Goal: Complete application form

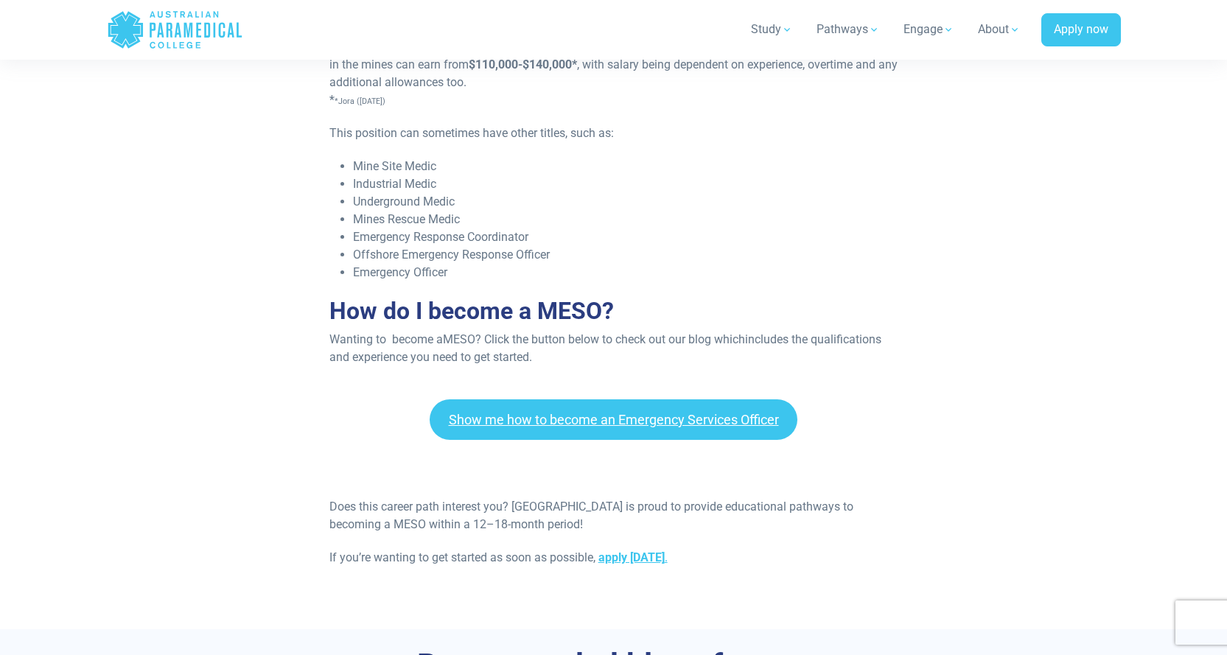
scroll to position [1594, 0]
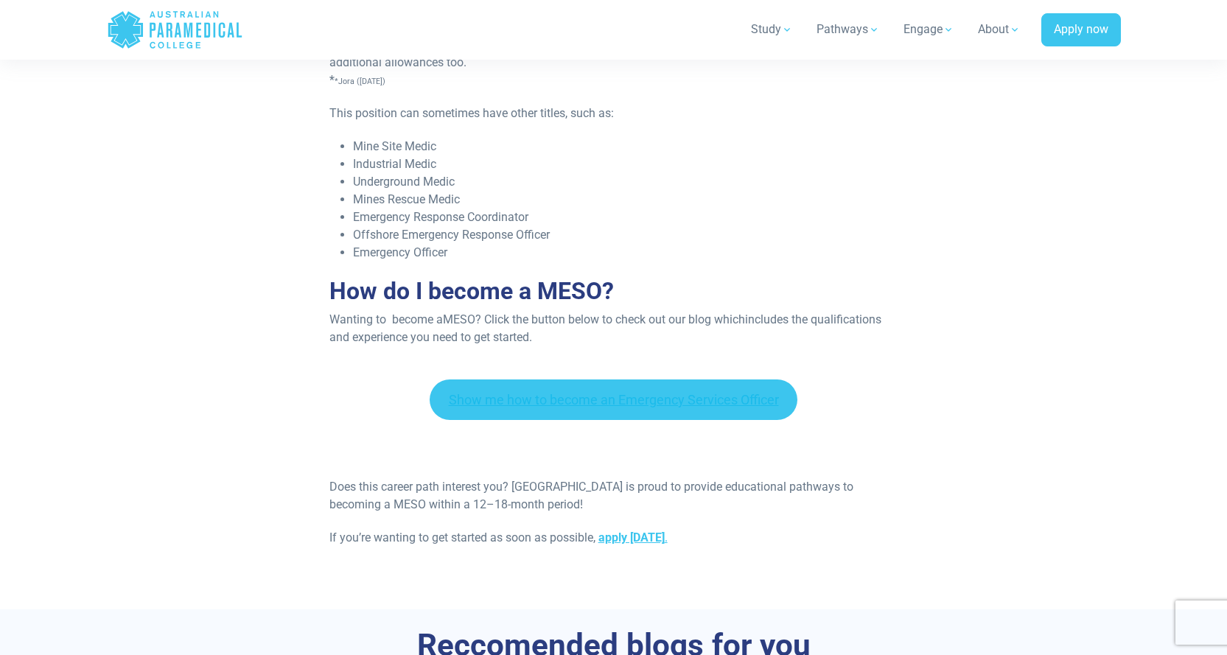
click at [641, 398] on link "Show me how to become an Emergency Services Officer" at bounding box center [614, 400] width 369 height 41
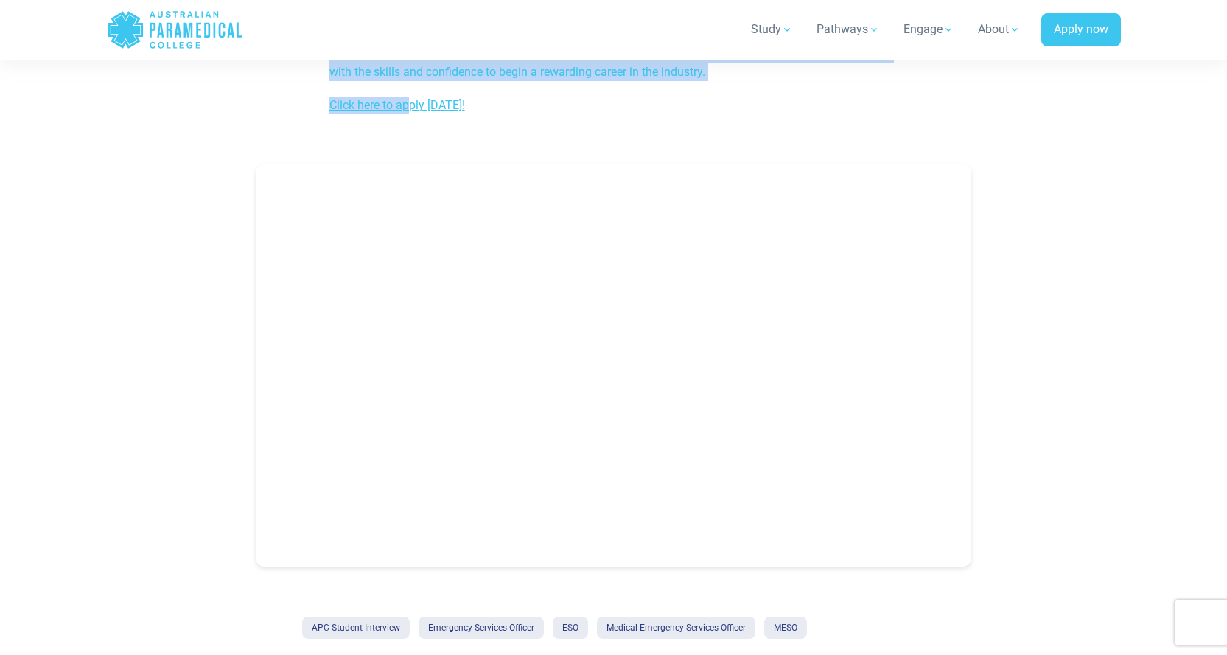
scroll to position [1071, 0]
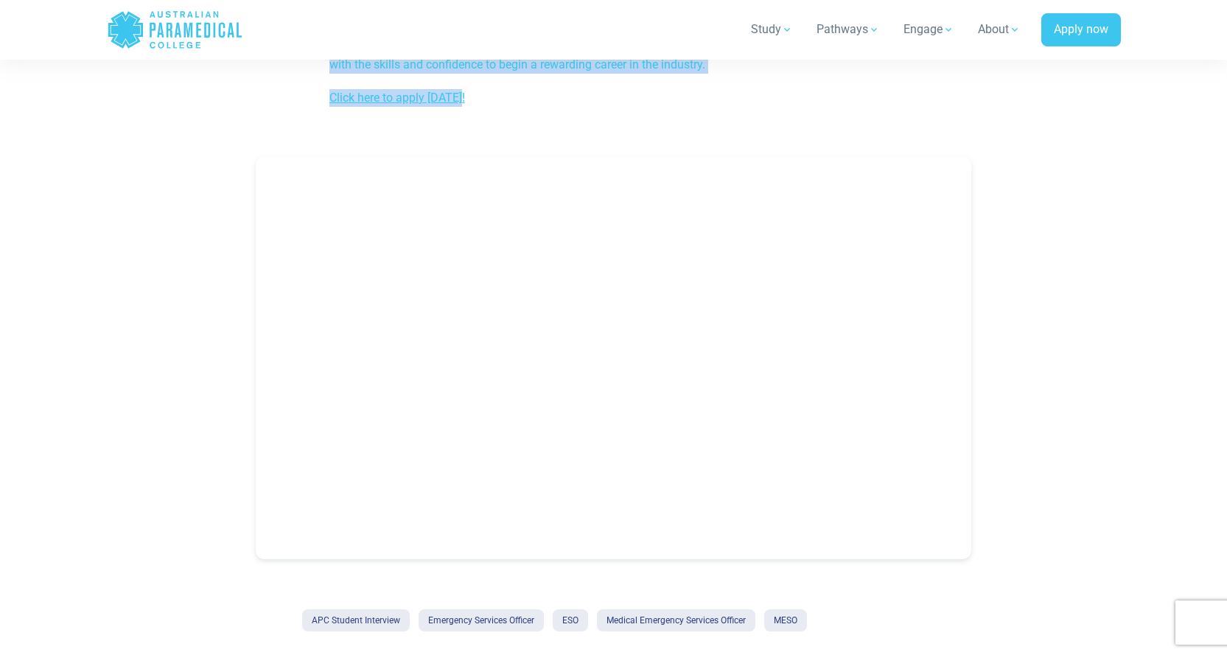
drag, startPoint x: 326, startPoint y: 482, endPoint x: 543, endPoint y: 88, distance: 449.4
copy div "How can I work as a Medical Emergency Services Officer in Australia? To begin, …"
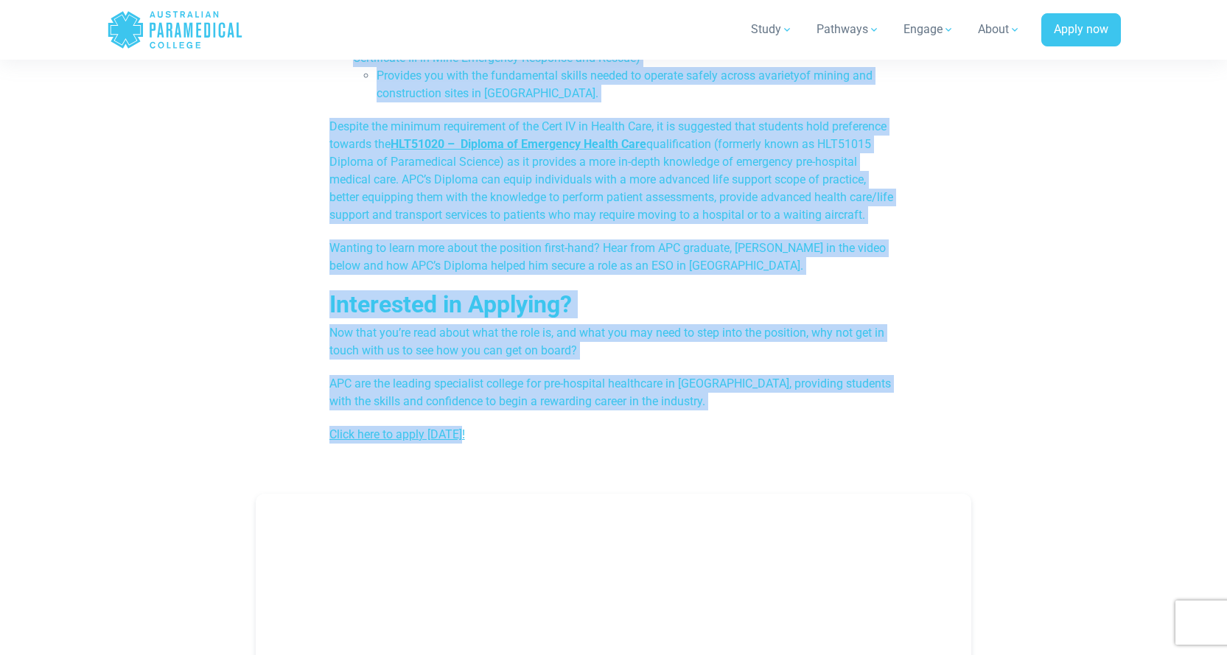
scroll to position [666, 0]
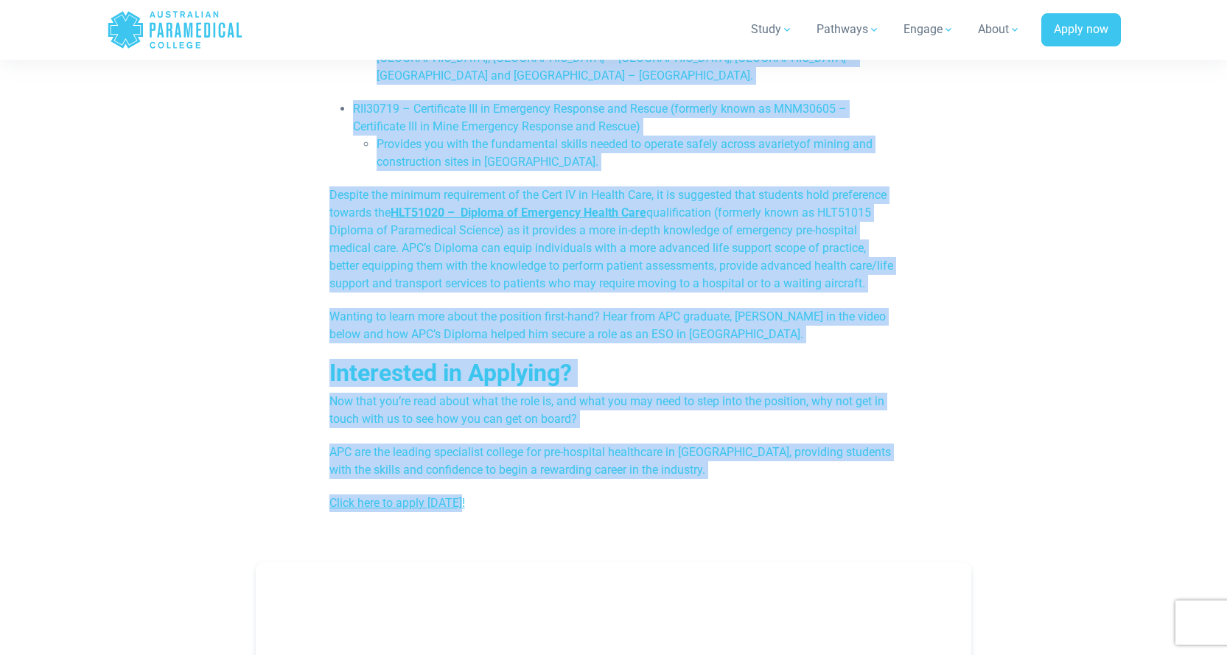
click at [676, 380] on h2 "Interested in Applying?" at bounding box center [614, 373] width 569 height 28
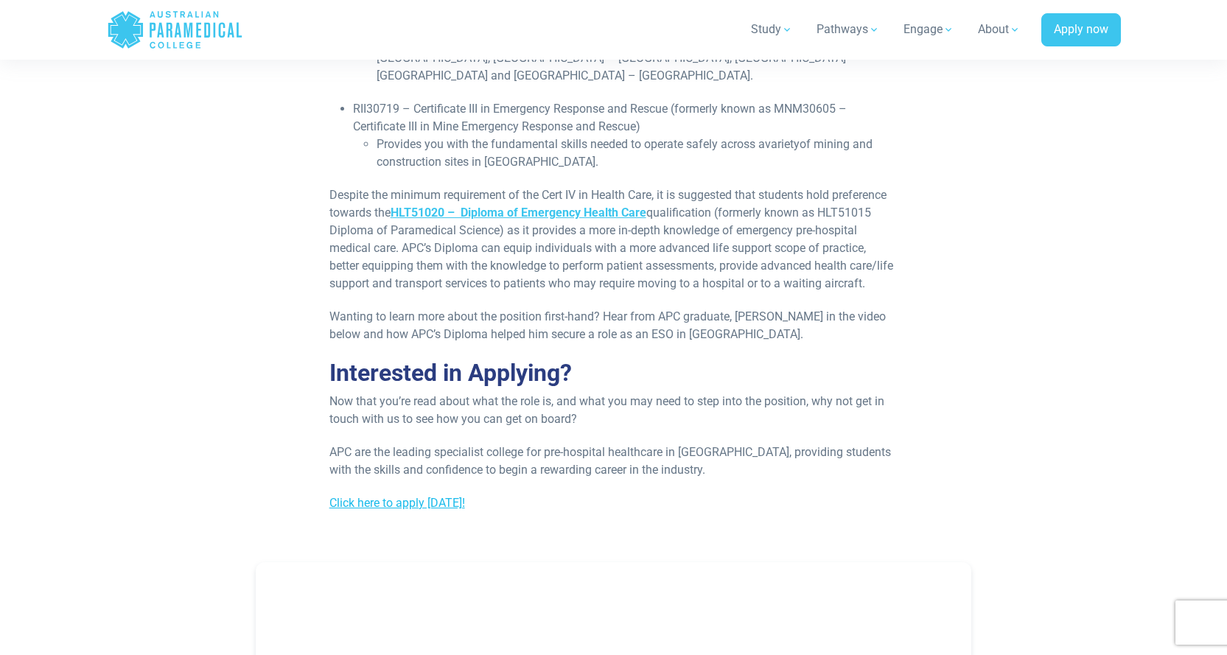
click at [401, 506] on link "Click here to apply today!" at bounding box center [398, 503] width 136 height 14
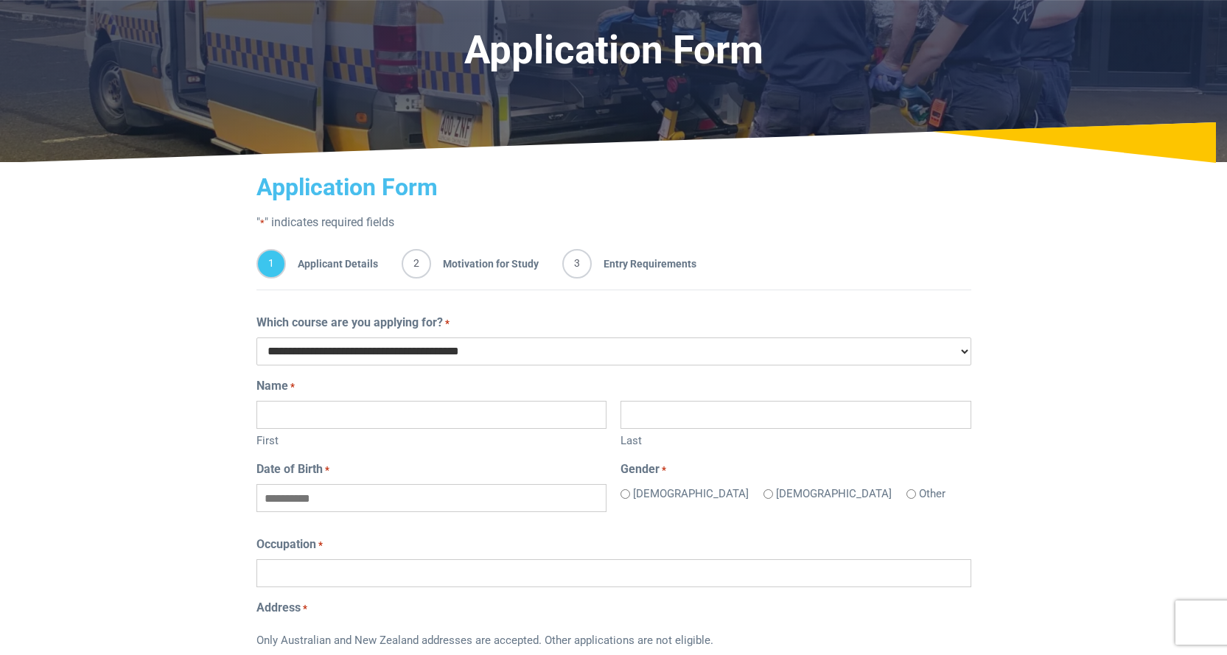
scroll to position [49, 0]
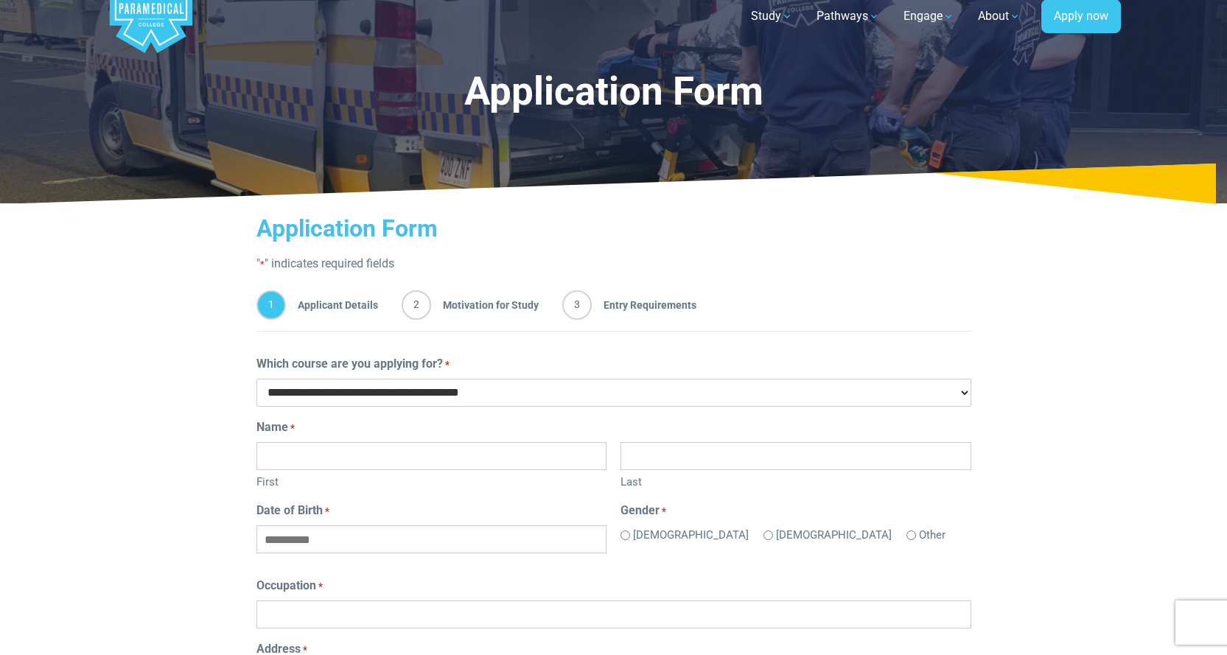
click at [966, 397] on select "**********" at bounding box center [614, 393] width 715 height 28
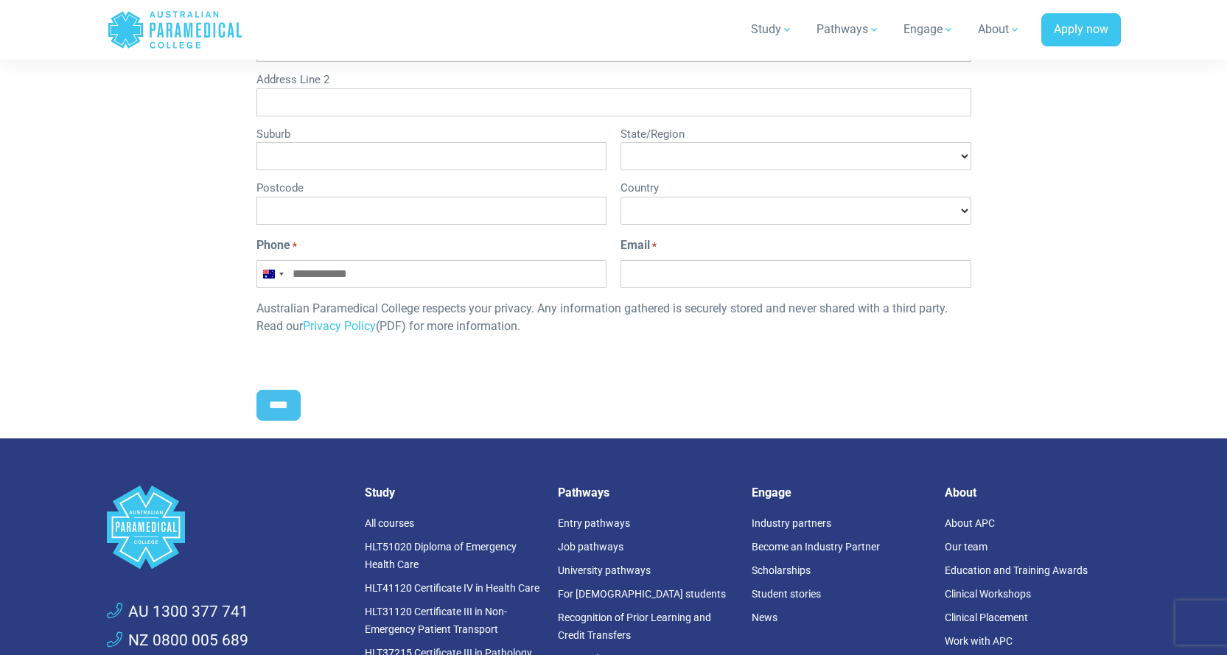
scroll to position [778, 0]
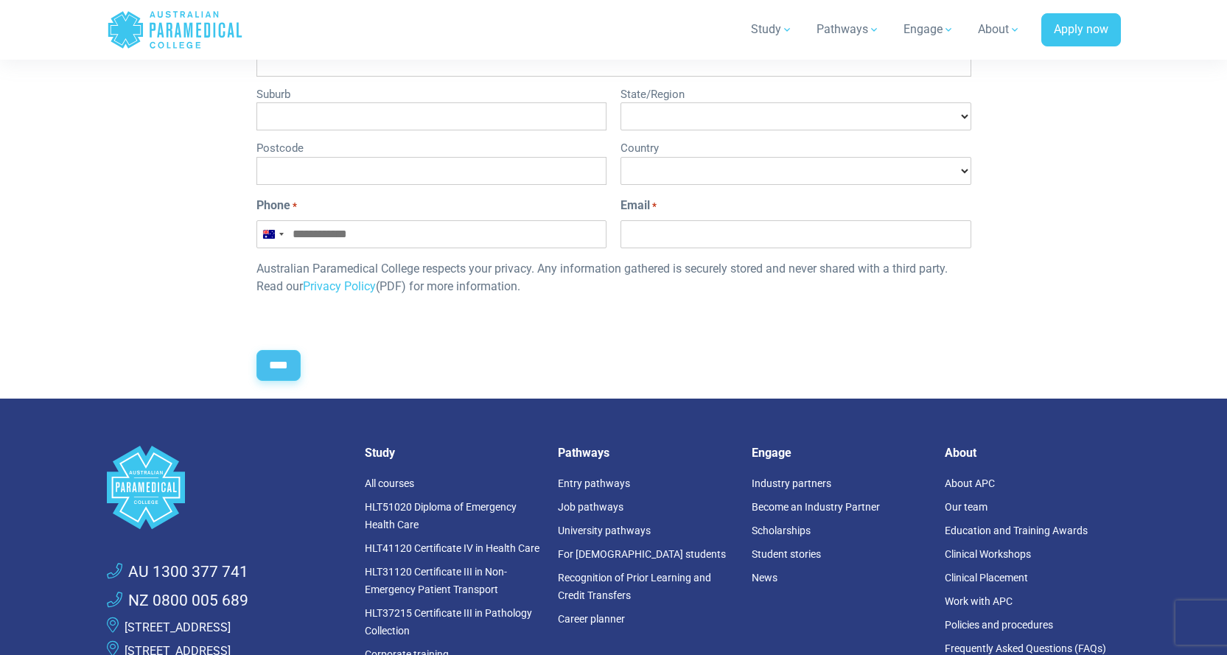
click at [285, 371] on input "****" at bounding box center [279, 365] width 44 height 31
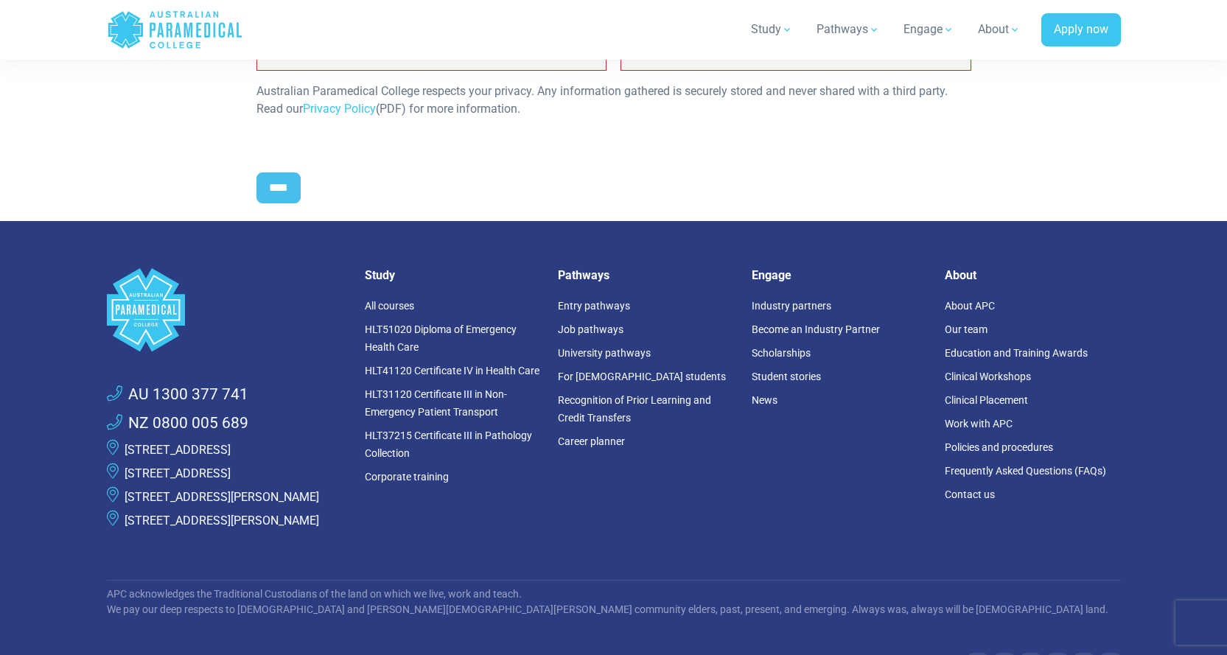
scroll to position [1247, 0]
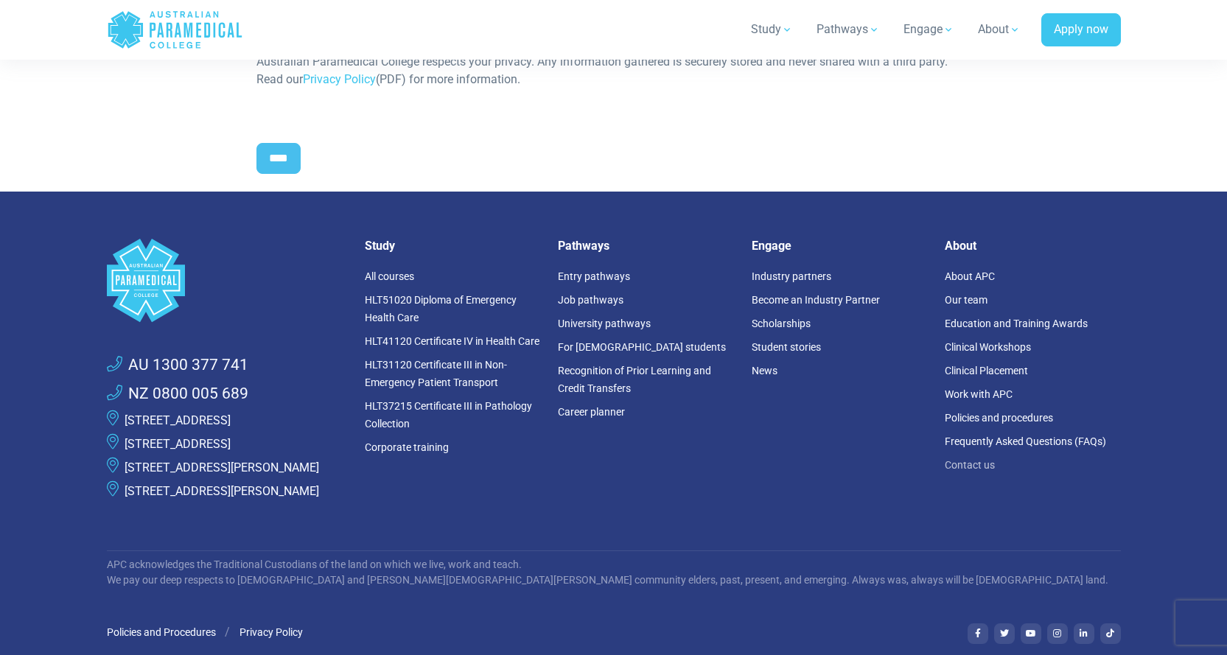
click at [970, 468] on link "Contact us" at bounding box center [970, 465] width 50 height 12
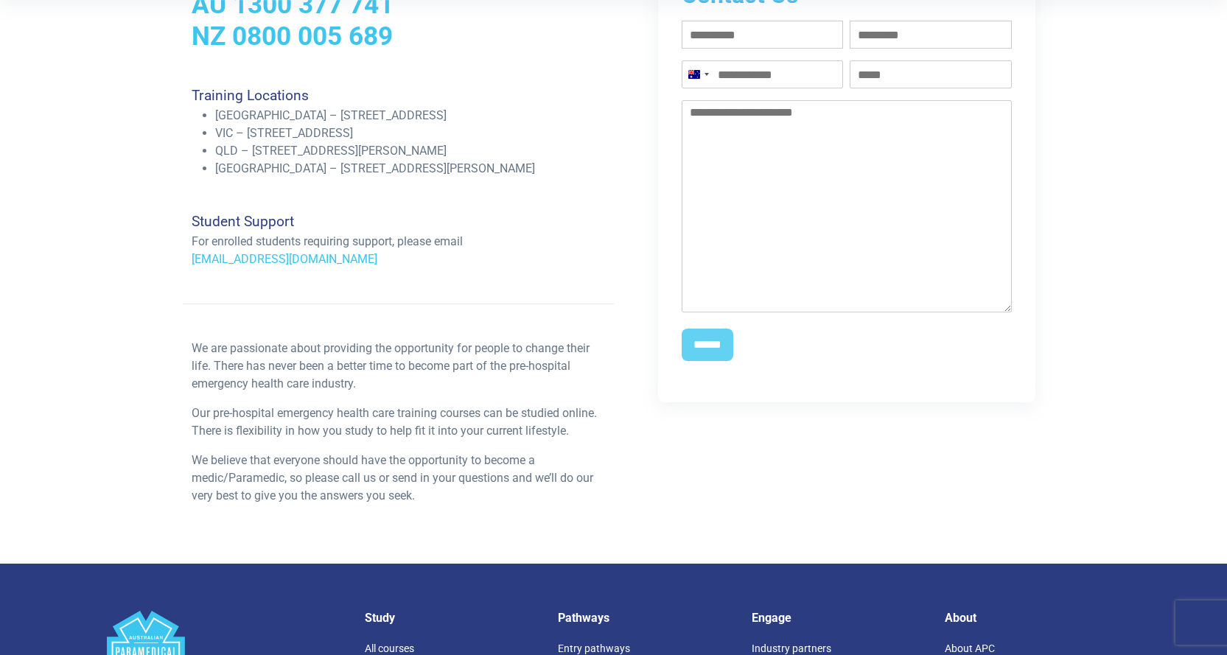
scroll to position [364, 0]
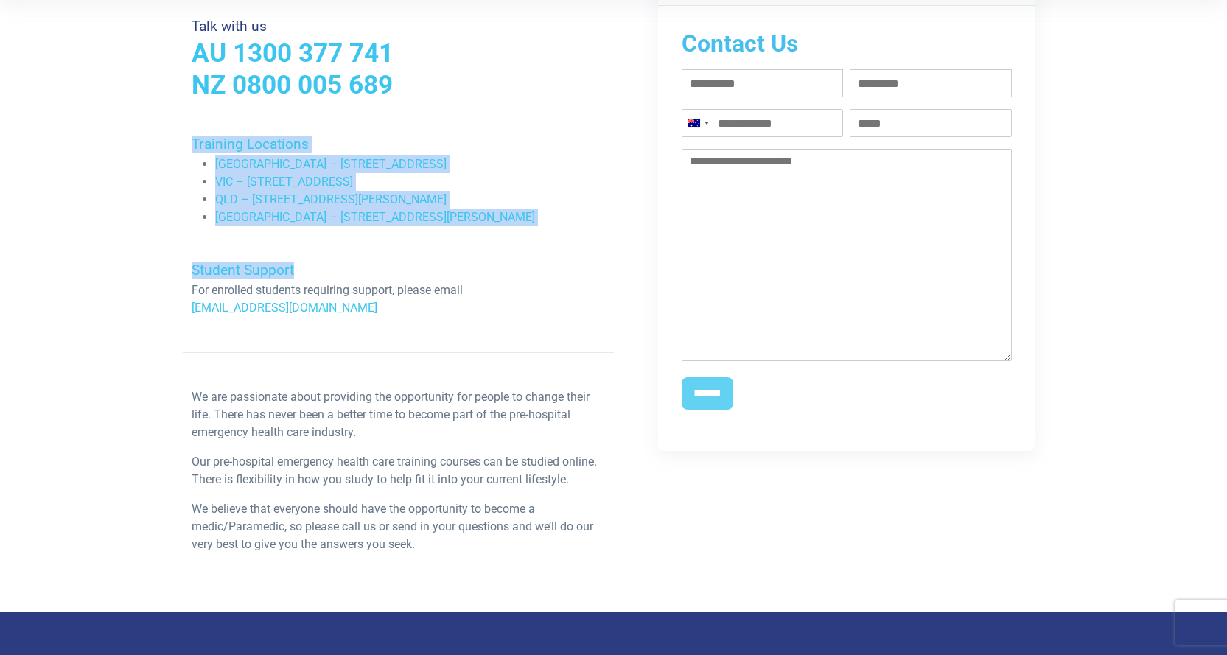
drag, startPoint x: 171, startPoint y: 133, endPoint x: 453, endPoint y: 239, distance: 300.7
click at [453, 239] on div "Get in touch Talk with us AU 1300 377 741 NZ 0800 005 689 Training Locations [G…" at bounding box center [614, 256] width 1032 height 713
click at [198, 136] on h4 "Training Locations" at bounding box center [399, 144] width 414 height 17
click at [187, 136] on div "Training Locations NSW – 43 Bridge Street, Hurstville, NSW 2220 VIC – Unit 10, …" at bounding box center [398, 181] width 431 height 91
click at [174, 155] on div "Get in touch Talk with us AU 1300 377 741 NZ 0800 005 689 Training Locations NS…" at bounding box center [614, 256] width 1032 height 713
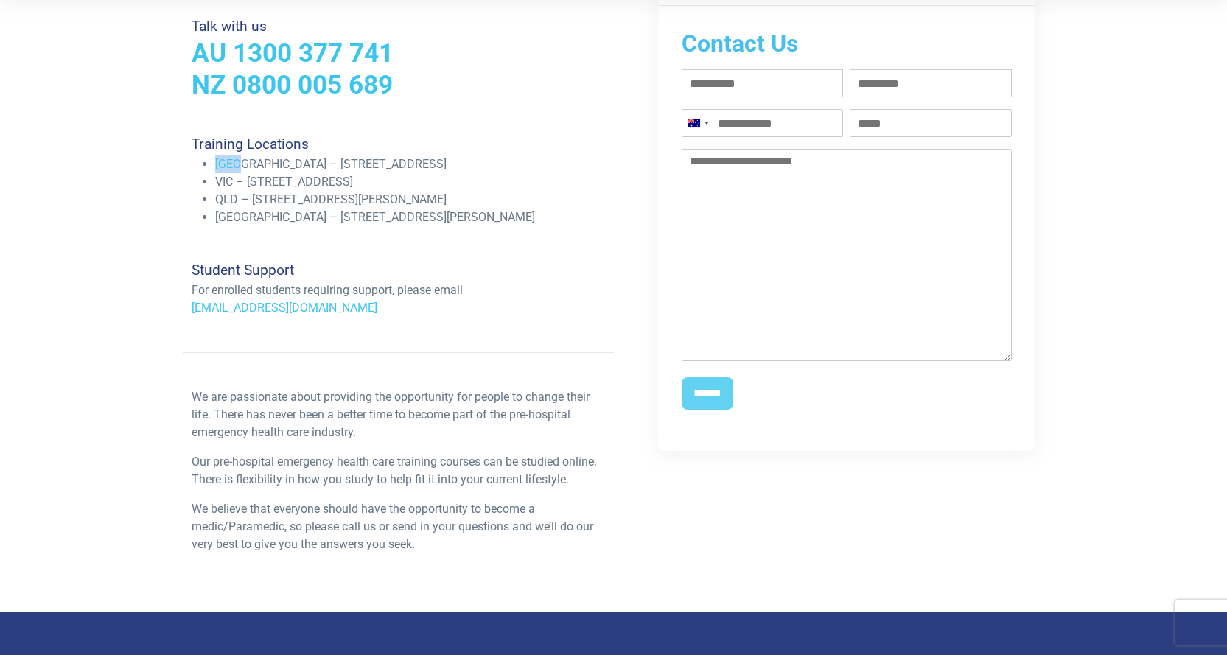
click at [174, 155] on div "Get in touch Talk with us AU 1300 377 741 NZ 0800 005 689 Training Locations NS…" at bounding box center [614, 256] width 1032 height 713
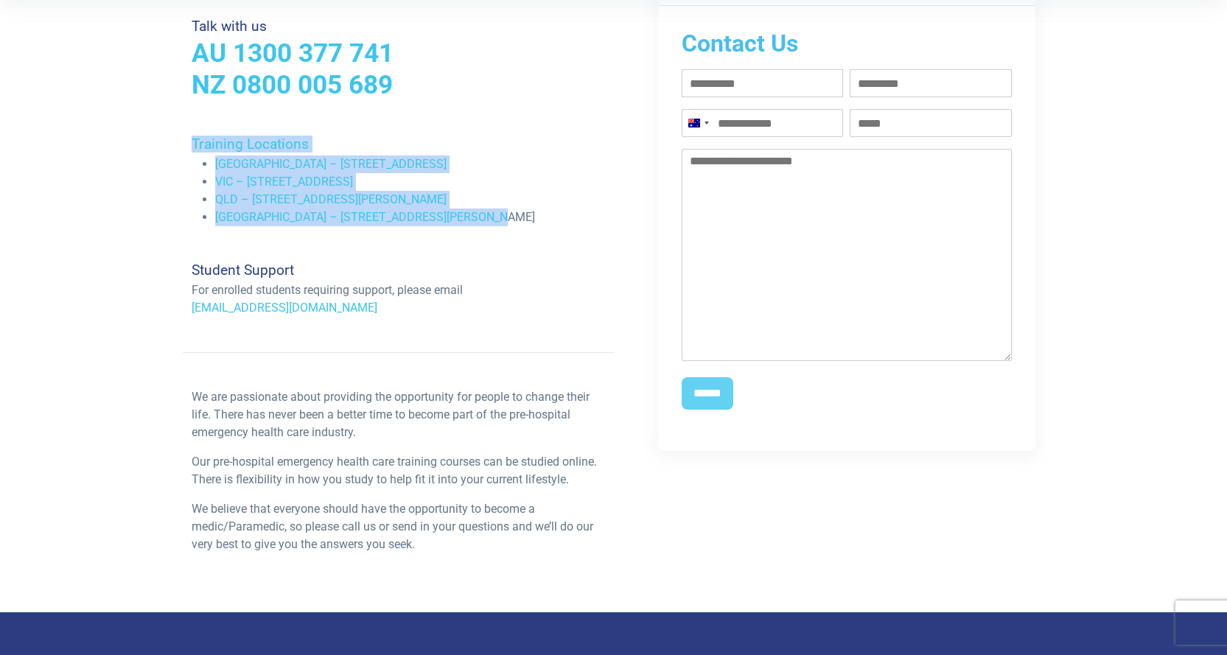
drag, startPoint x: 193, startPoint y: 144, endPoint x: 483, endPoint y: 221, distance: 299.7
click at [483, 221] on div "Training Locations NSW – 43 Bridge Street, Hurstville, NSW 2220 VIC – Unit 10, …" at bounding box center [398, 181] width 431 height 91
copy div "Training Locations NSW – 43 Bridge Street, Hurstville, NSW 2220 VIC – Unit 10, …"
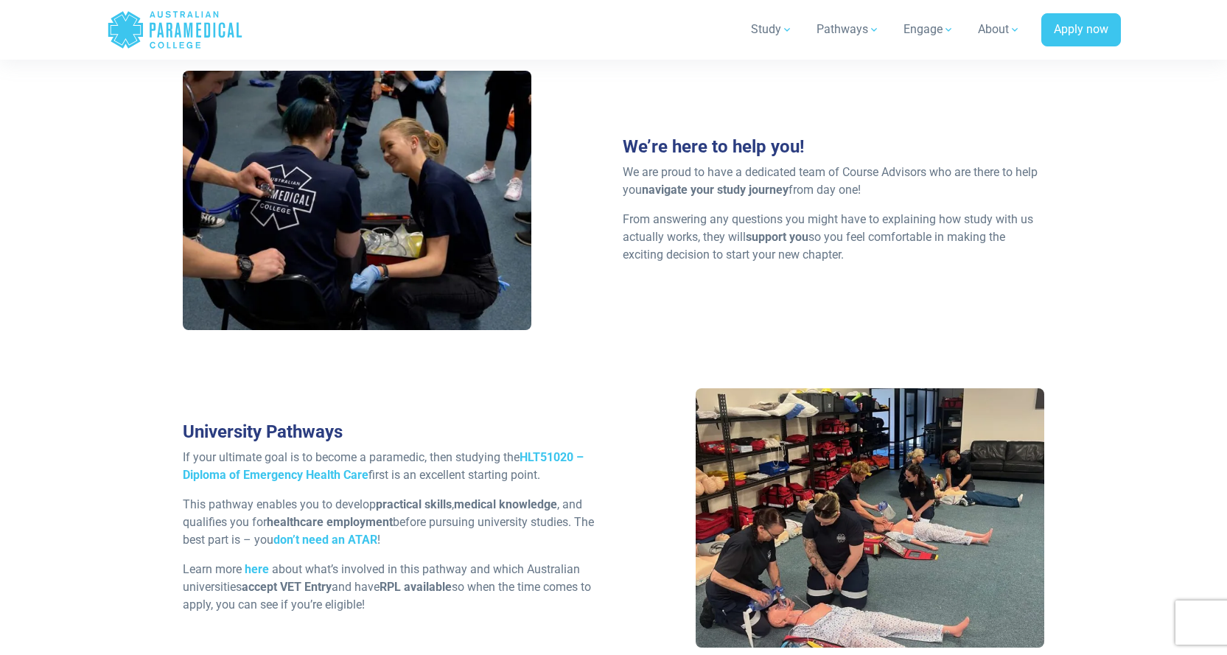
scroll to position [2299, 0]
